Goal: Task Accomplishment & Management: Manage account settings

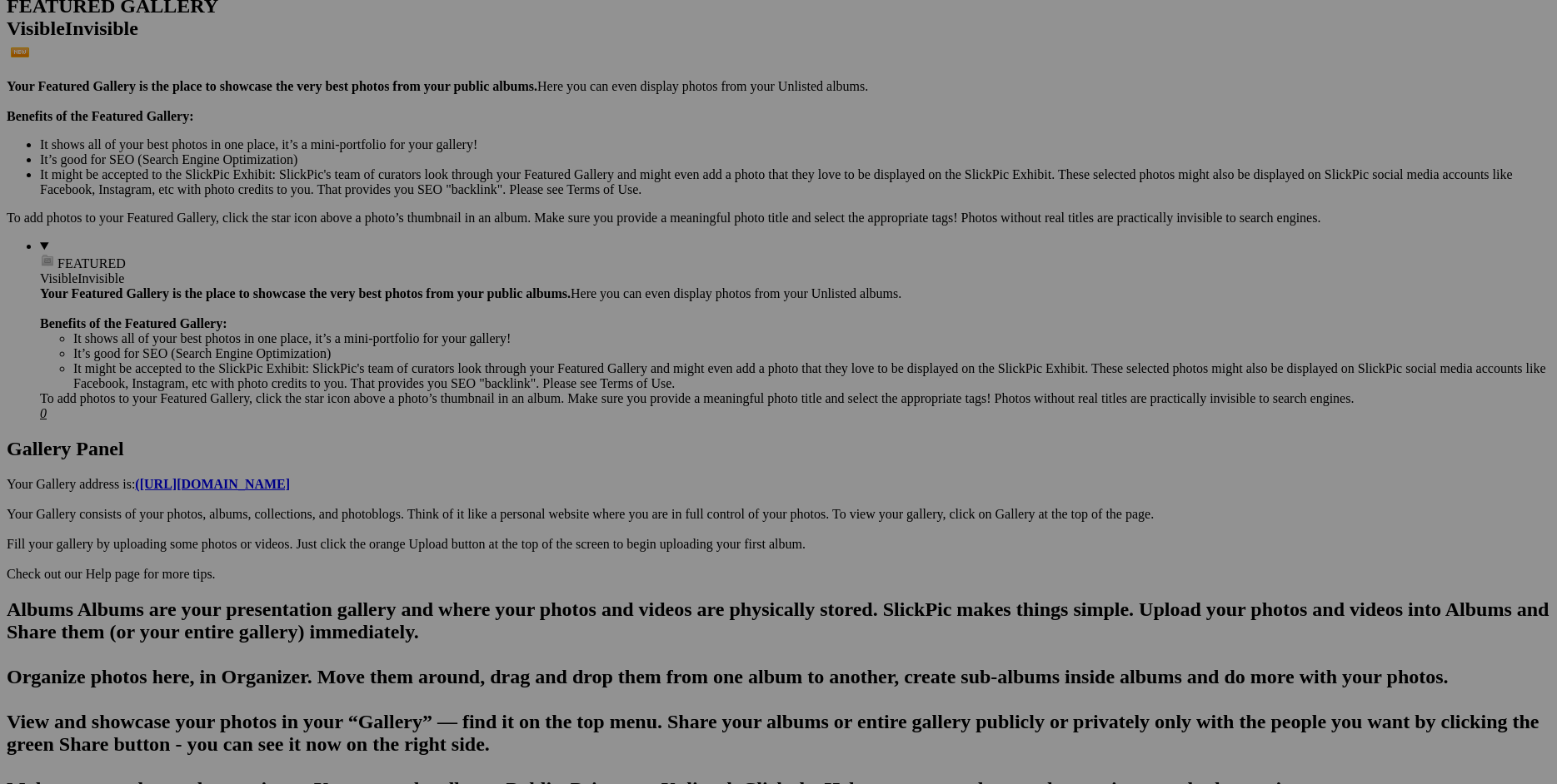
scroll to position [540, 0]
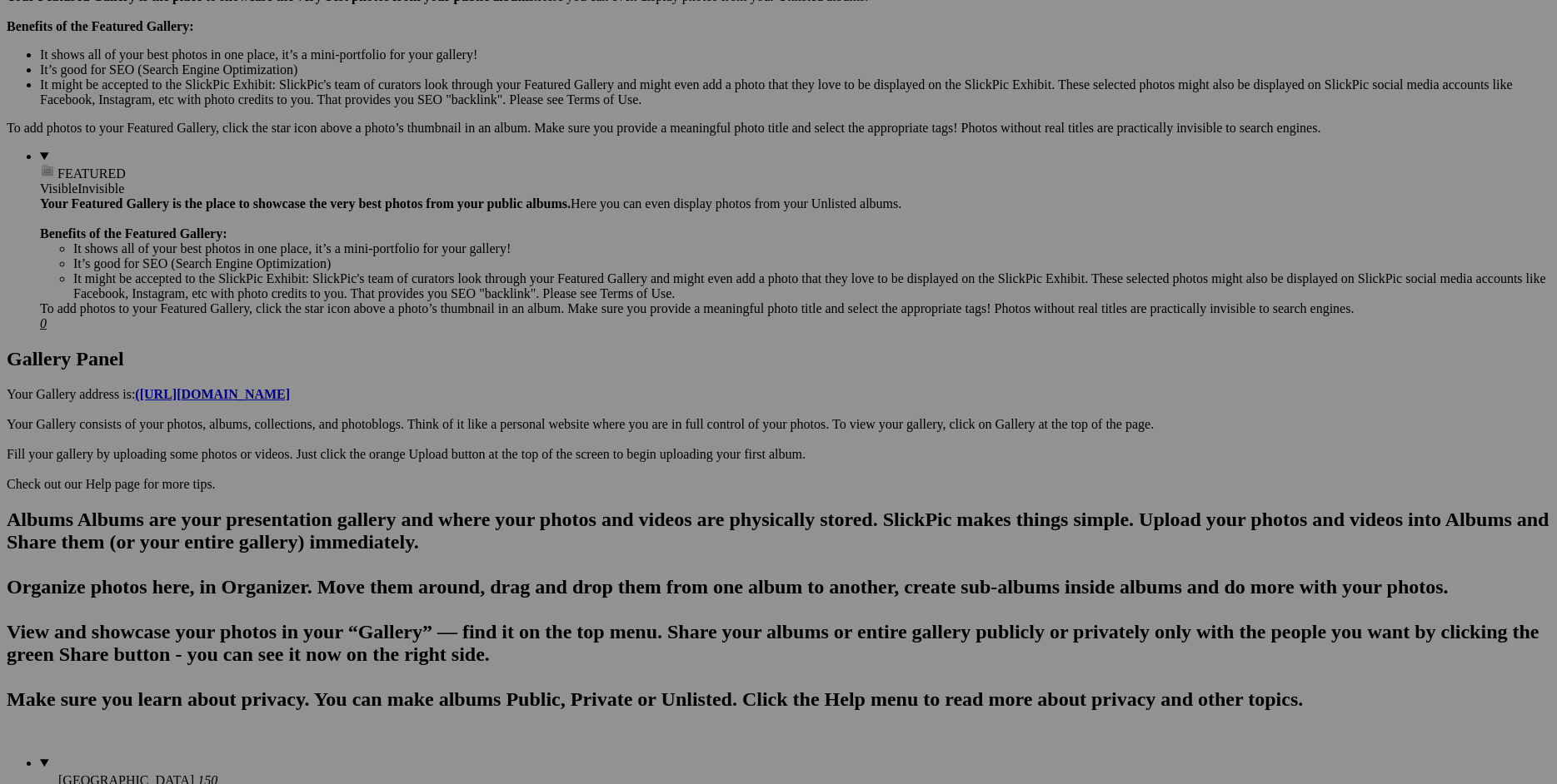
click at [668, 502] on span "Yes" at bounding box center [658, 502] width 19 height 15
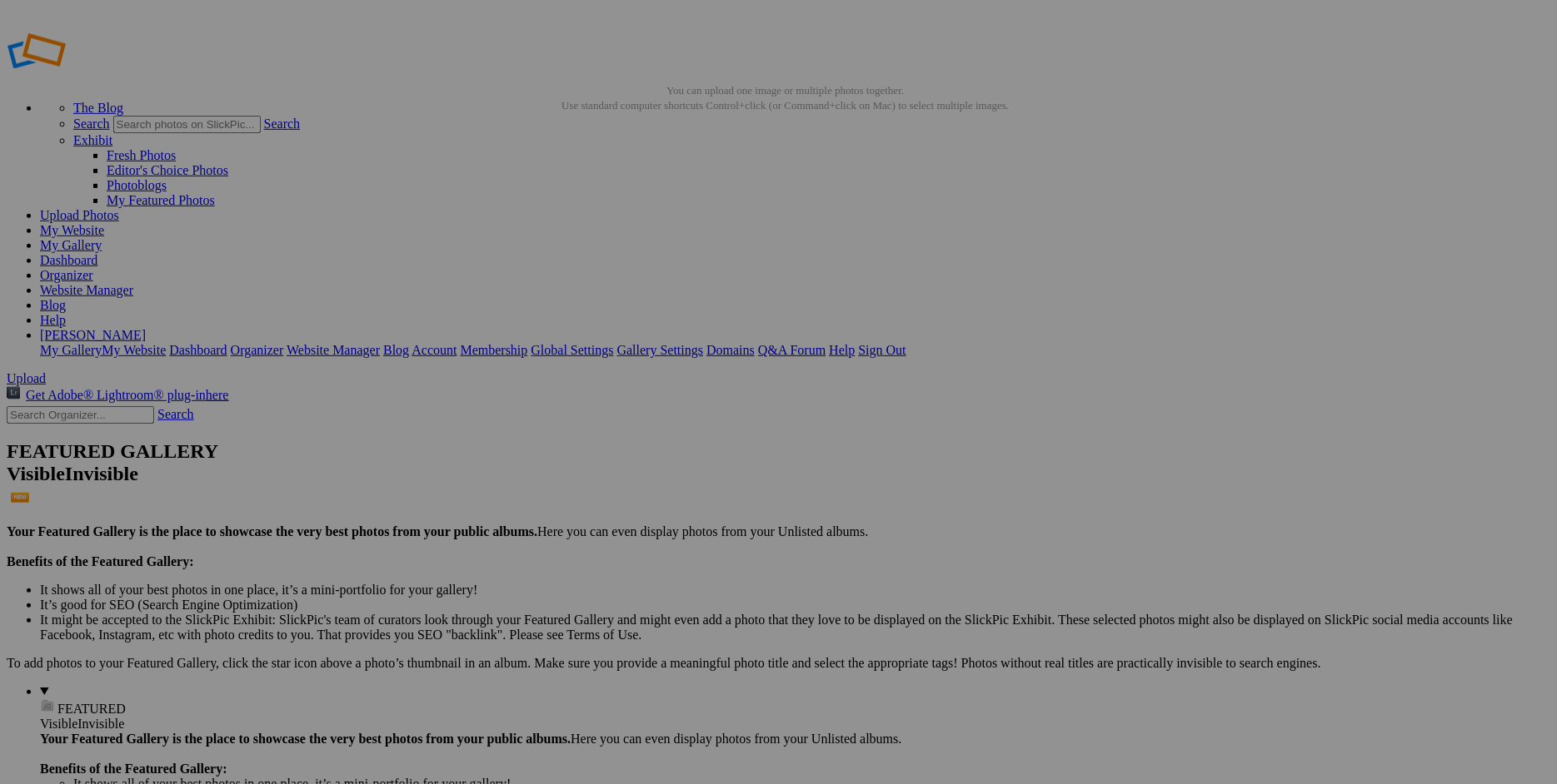
scroll to position [0, 0]
click at [133, 288] on link "Website Manager" at bounding box center [86, 295] width 94 height 15
